Goal: Task Accomplishment & Management: Complete application form

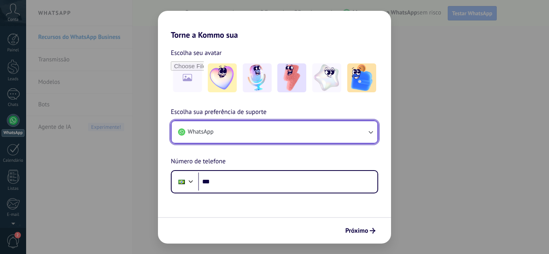
click at [231, 125] on button "WhatsApp" at bounding box center [275, 132] width 206 height 22
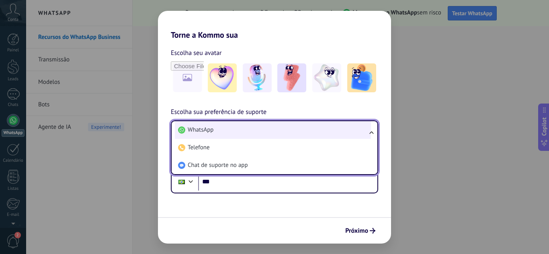
click at [233, 125] on li "WhatsApp" at bounding box center [273, 130] width 196 height 18
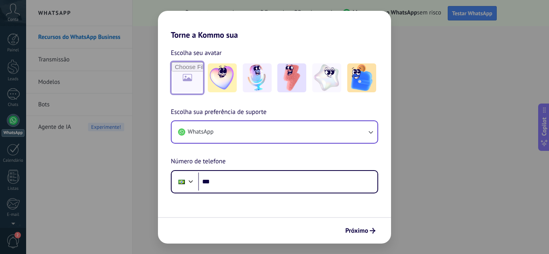
click at [185, 78] on input "file" at bounding box center [187, 77] width 31 height 31
type input "**********"
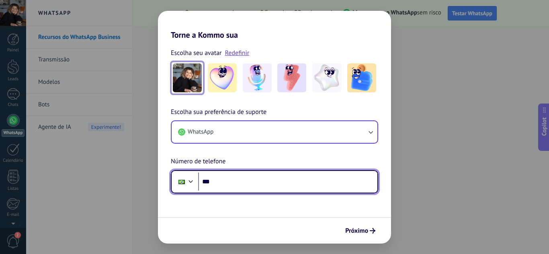
click at [235, 184] on input "***" at bounding box center [287, 182] width 179 height 18
paste input "**********"
click at [233, 186] on input "**********" at bounding box center [287, 182] width 179 height 18
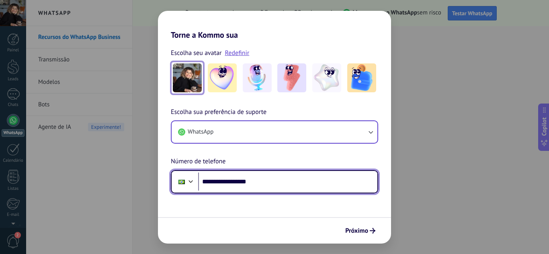
paste input "tel"
click at [183, 186] on div at bounding box center [181, 182] width 15 height 17
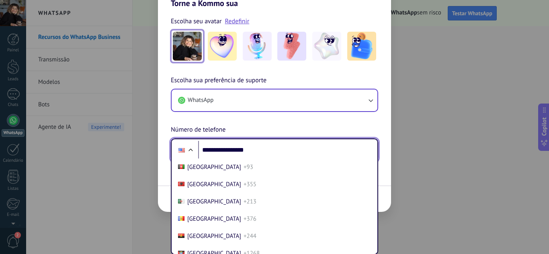
click at [205, 149] on div "**********" at bounding box center [274, 119] width 233 height 86
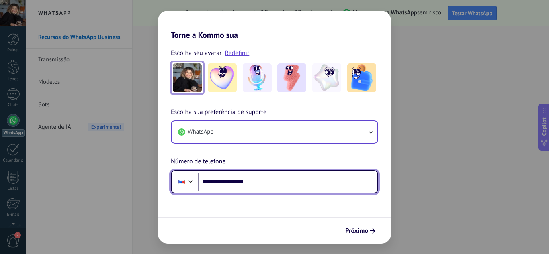
click at [209, 180] on input "**********" at bounding box center [287, 182] width 179 height 18
type input "**********"
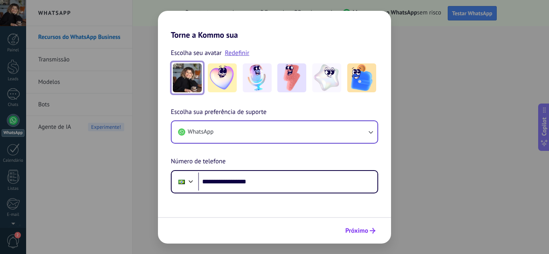
click at [364, 233] on span "Próximo" at bounding box center [356, 231] width 23 height 6
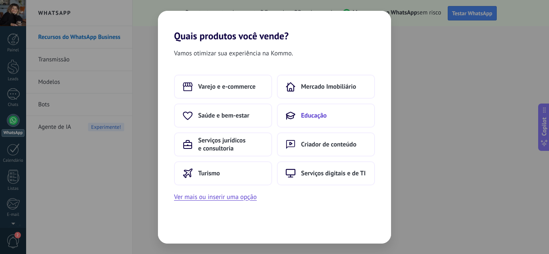
click at [303, 113] on span "Educação" at bounding box center [314, 116] width 26 height 8
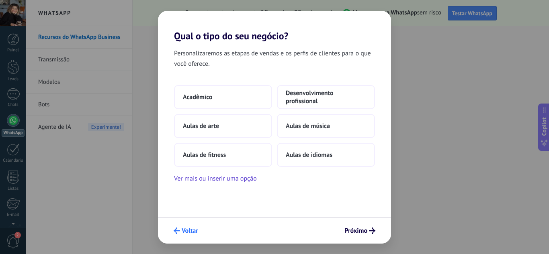
click at [183, 231] on span "Voltar" at bounding box center [190, 231] width 16 height 6
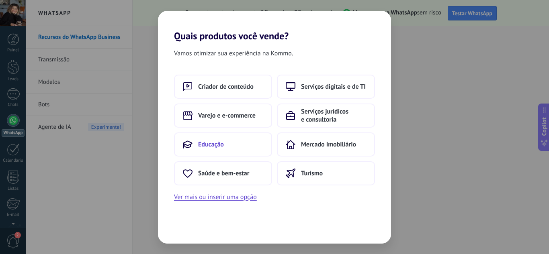
click at [213, 147] on span "Educação" at bounding box center [211, 145] width 26 height 8
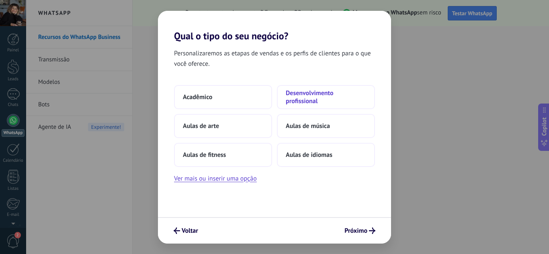
click at [297, 98] on span "Desenvolvimento profissional" at bounding box center [326, 97] width 80 height 16
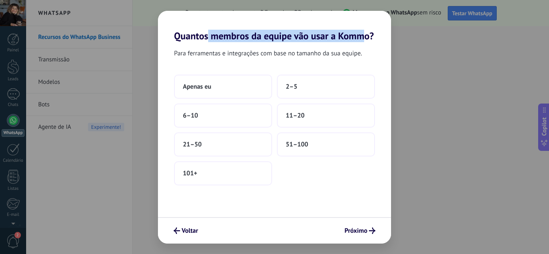
drag, startPoint x: 219, startPoint y: 38, endPoint x: 364, endPoint y: 35, distance: 145.1
click at [364, 35] on h2 "Quantos membros da equipe vão usar a Kommo?" at bounding box center [274, 26] width 233 height 31
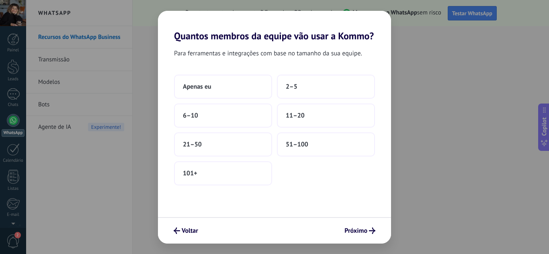
click at [368, 39] on h2 "Quantos membros da equipe vão usar a Kommo?" at bounding box center [274, 26] width 233 height 31
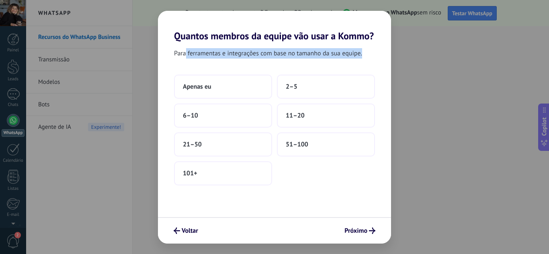
drag, startPoint x: 185, startPoint y: 56, endPoint x: 362, endPoint y: 54, distance: 177.2
click at [362, 54] on div "Para ferramentas e integrações com base no tamanho da sua equipe." at bounding box center [274, 55] width 233 height 14
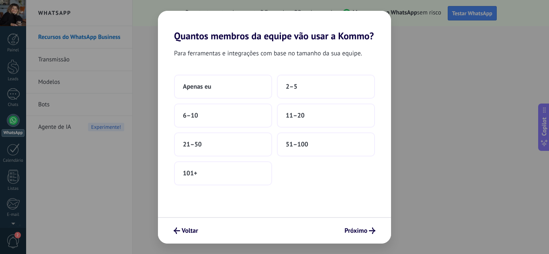
click at [365, 54] on div "Para ferramentas e integrações com base no tamanho da sua equipe." at bounding box center [274, 55] width 233 height 14
click at [319, 88] on button "2–5" at bounding box center [326, 87] width 98 height 24
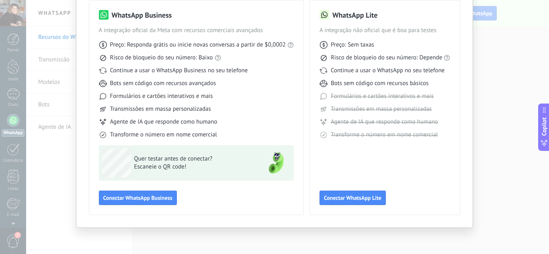
scroll to position [21, 0]
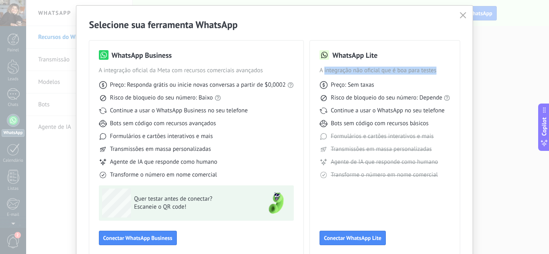
drag, startPoint x: 332, startPoint y: 72, endPoint x: 442, endPoint y: 72, distance: 109.7
click at [442, 72] on span "A integração não oficial que é boa para testes" at bounding box center [384, 71] width 131 height 8
click at [395, 86] on div "Preço: Sem taxas" at bounding box center [384, 85] width 131 height 8
drag, startPoint x: 317, startPoint y: 88, endPoint x: 408, endPoint y: 84, distance: 91.3
click at [408, 84] on div "Preço: Sem taxas" at bounding box center [384, 85] width 131 height 8
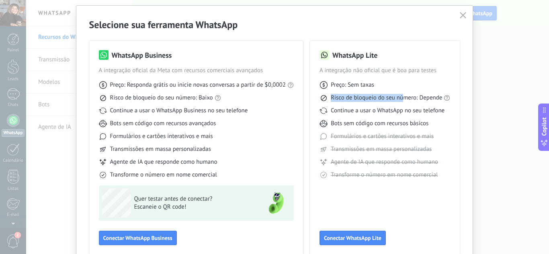
drag, startPoint x: 325, startPoint y: 96, endPoint x: 401, endPoint y: 98, distance: 76.0
click at [401, 98] on div "Risco de bloqueio do seu número: Depende" at bounding box center [384, 98] width 131 height 8
click at [401, 98] on span "Risco de bloqueio do seu número: Depende" at bounding box center [387, 98] width 112 height 8
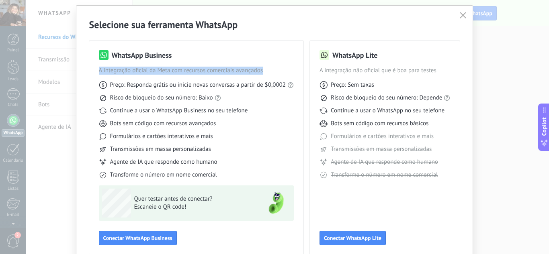
drag, startPoint x: 98, startPoint y: 72, endPoint x: 269, endPoint y: 70, distance: 170.8
click at [269, 70] on div "WhatsApp Business A integração oficial da Meta com recursos comerciais avançado…" at bounding box center [196, 148] width 214 height 215
click at [244, 82] on span "Preço: Responda grátis ou inicie novas conversas a partir de $0,0002" at bounding box center [198, 85] width 176 height 8
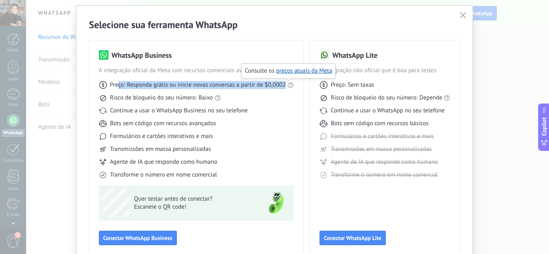
drag, startPoint x: 132, startPoint y: 84, endPoint x: 291, endPoint y: 86, distance: 158.3
click at [291, 86] on div "Preço: Responda grátis ou inicie novas conversas a partir de $0,0002" at bounding box center [196, 85] width 195 height 8
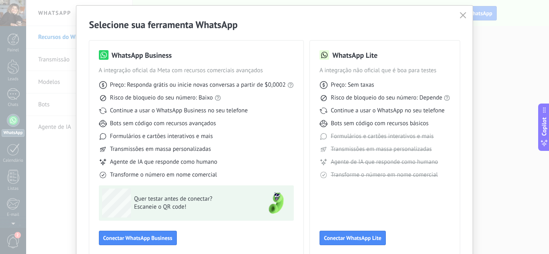
click at [240, 99] on div "Risco de bloqueio do seu número: Baixo" at bounding box center [196, 98] width 195 height 8
drag, startPoint x: 184, startPoint y: 100, endPoint x: 198, endPoint y: 101, distance: 14.1
click at [198, 101] on span "Risco de bloqueio do seu número: Baixo" at bounding box center [161, 98] width 103 height 8
drag, startPoint x: 139, startPoint y: 112, endPoint x: 276, endPoint y: 108, distance: 137.1
click at [276, 108] on div "Continue a usar o WhatsApp Business no seu telefone" at bounding box center [196, 111] width 195 height 8
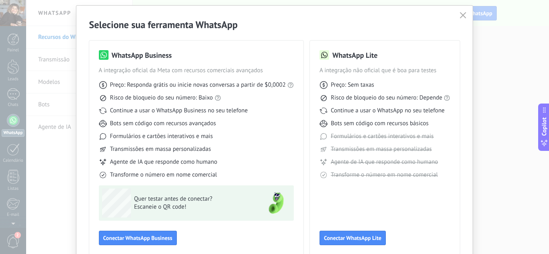
click at [215, 121] on div "Bots sem código com recursos avançados" at bounding box center [196, 124] width 195 height 8
drag, startPoint x: 113, startPoint y: 126, endPoint x: 224, endPoint y: 126, distance: 111.7
click at [224, 126] on div "Bots sem código com recursos avançados" at bounding box center [196, 124] width 195 height 8
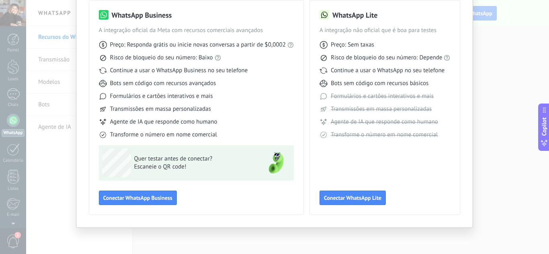
scroll to position [0, 0]
